Goal: Task Accomplishment & Management: Manage account settings

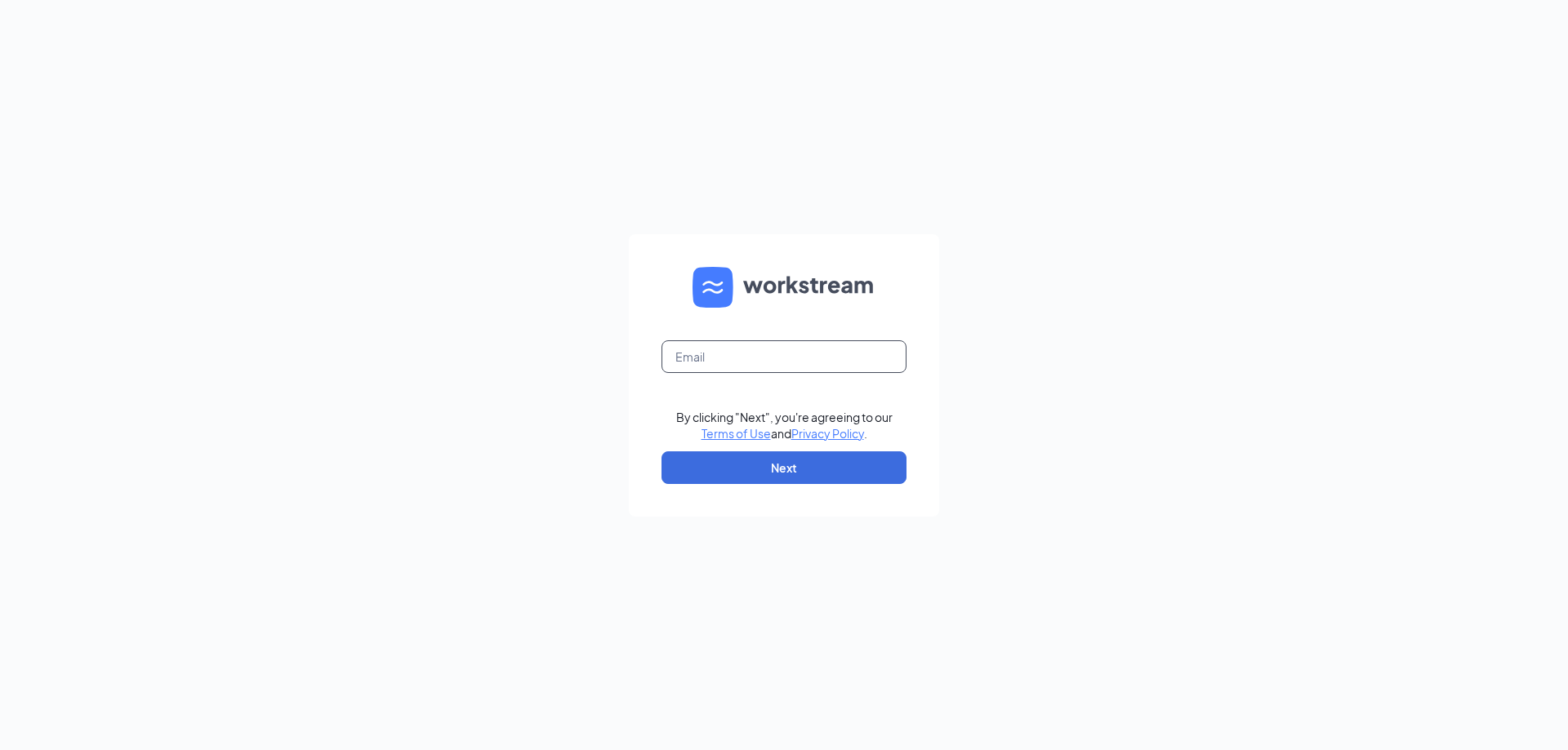
click at [752, 365] on input "text" at bounding box center [784, 356] width 245 height 33
type input "restfhs2040@firehousesubs.com"
click at [720, 456] on button "Next" at bounding box center [784, 467] width 245 height 33
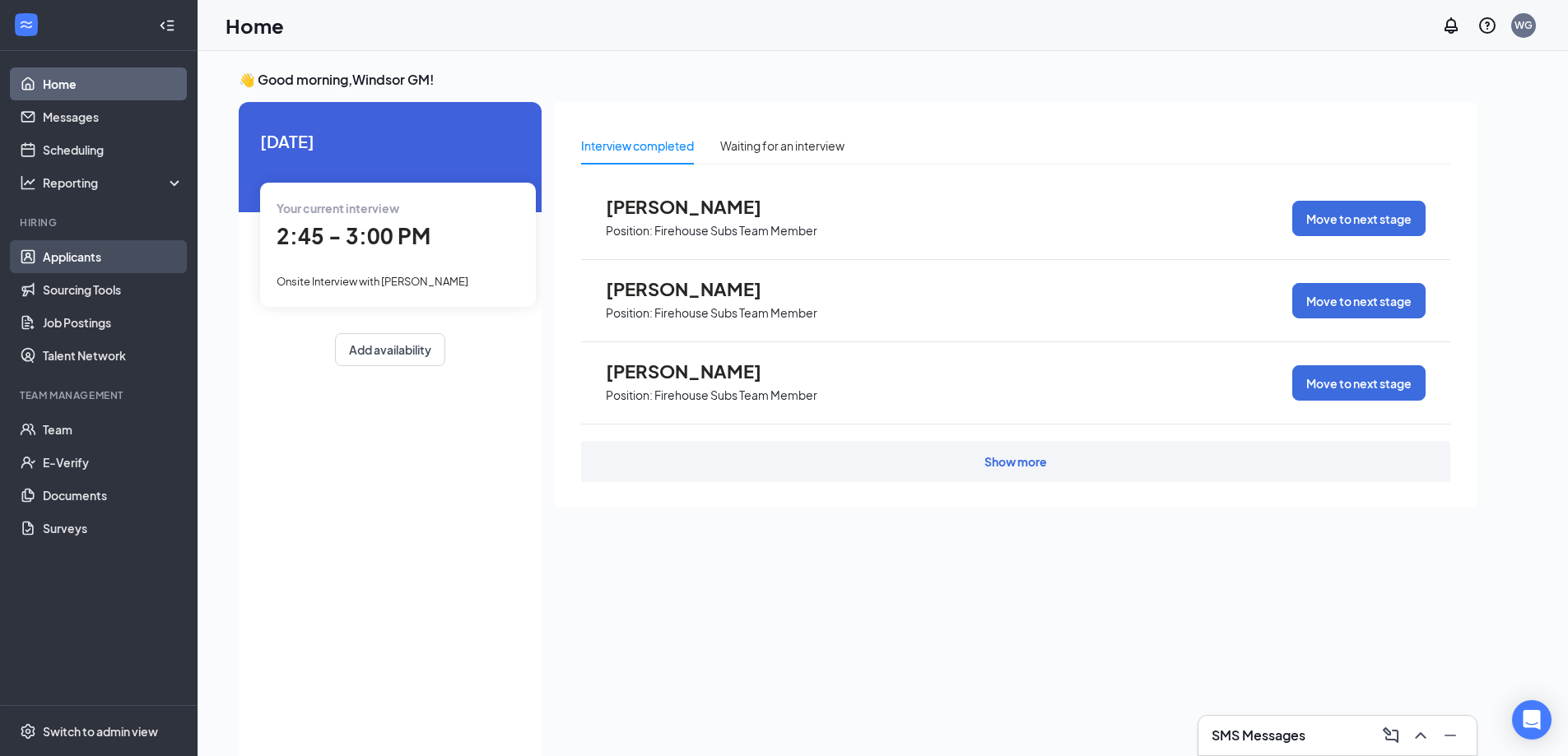
click at [94, 262] on link "Applicants" at bounding box center [113, 256] width 140 height 33
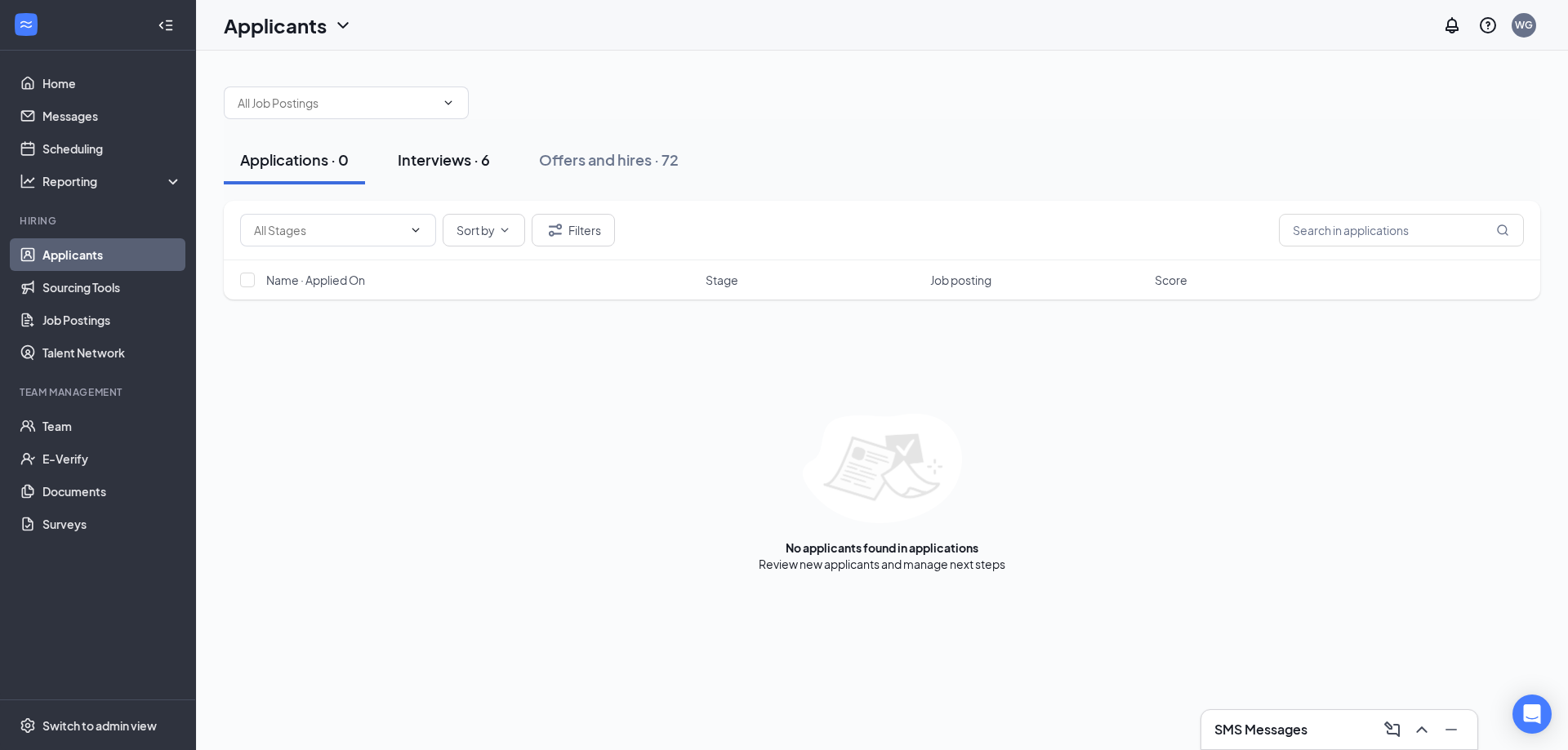
click at [439, 170] on button "Interviews · 6" at bounding box center [444, 159] width 125 height 49
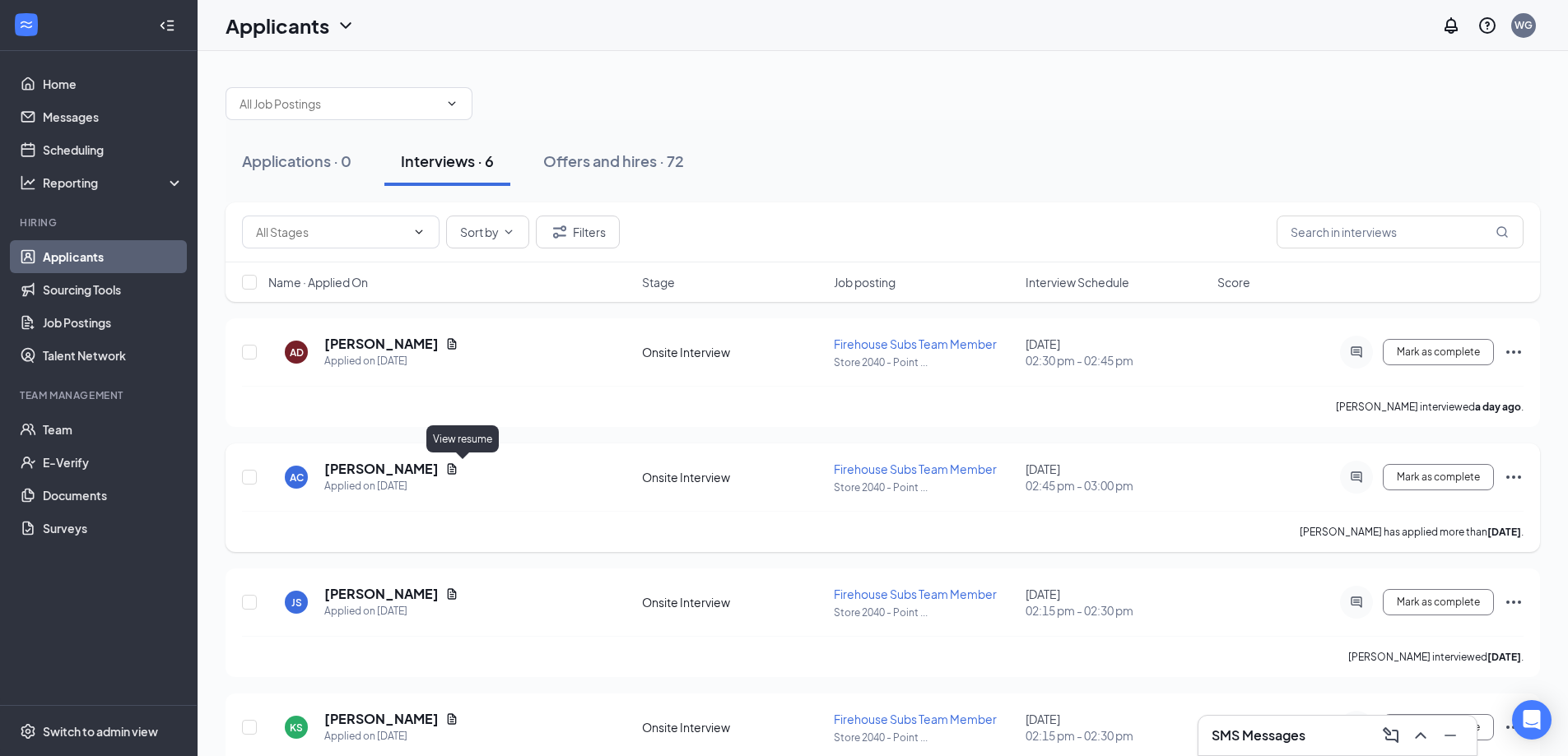
click at [458, 468] on icon "Document" at bounding box center [452, 469] width 13 height 13
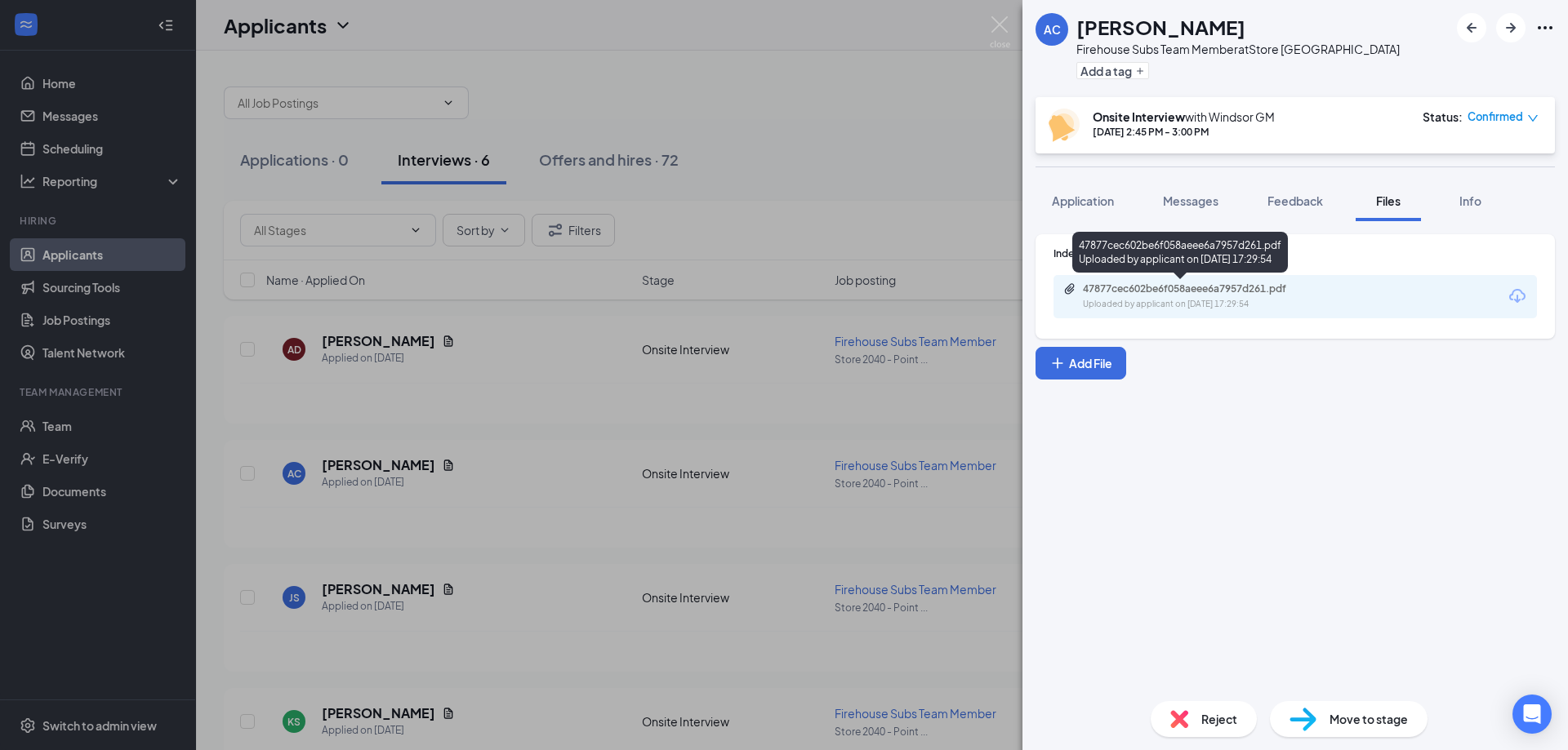
click at [1147, 295] on div "47877cec602be6f058aeee6a7957d261.pdf Uploaded by applicant on Oct 07, 2025 at 1…" at bounding box center [1195, 297] width 265 height 28
